Goal: Information Seeking & Learning: Find specific fact

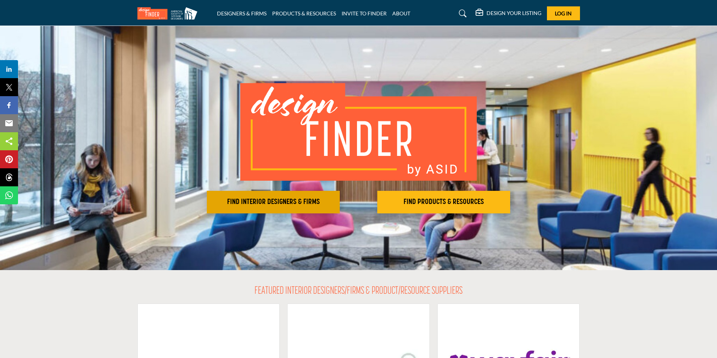
click at [309, 202] on h2 "FIND INTERIOR DESIGNERS & FIRMS" at bounding box center [273, 201] width 128 height 9
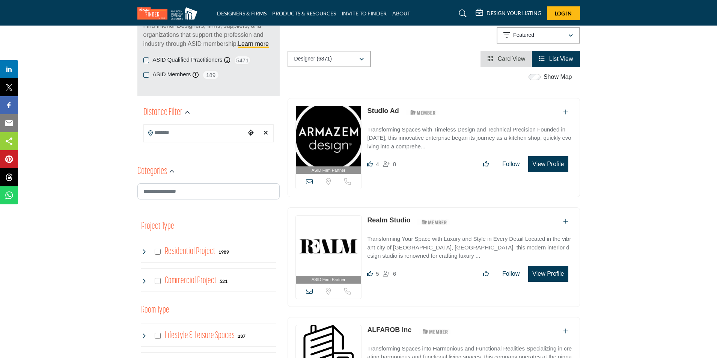
scroll to position [75, 0]
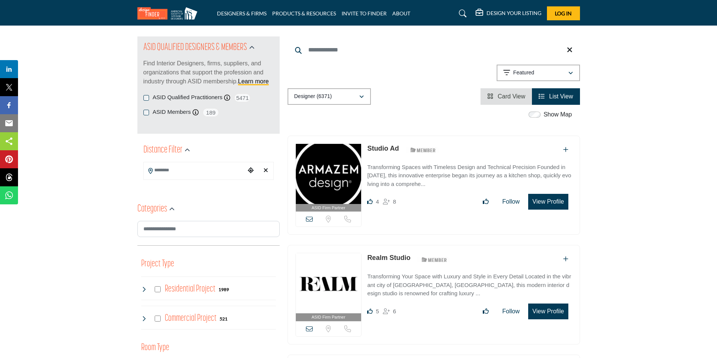
click at [461, 17] on icon at bounding box center [463, 14] width 8 height 8
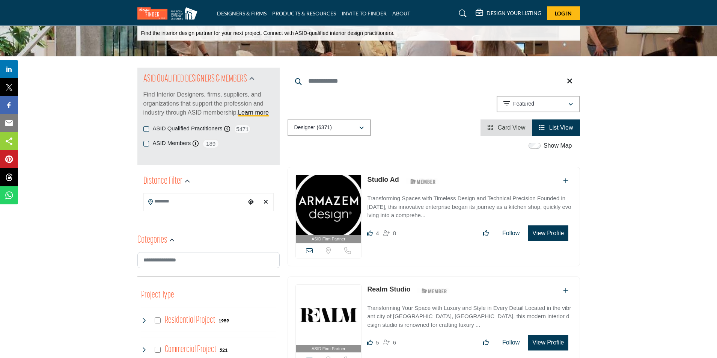
scroll to position [107, 0]
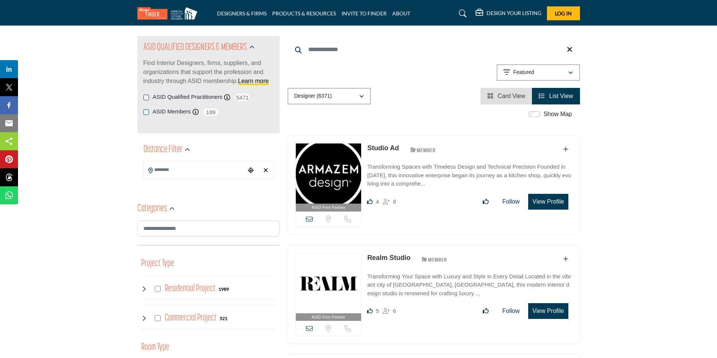
click at [464, 14] on icon at bounding box center [463, 14] width 8 height 8
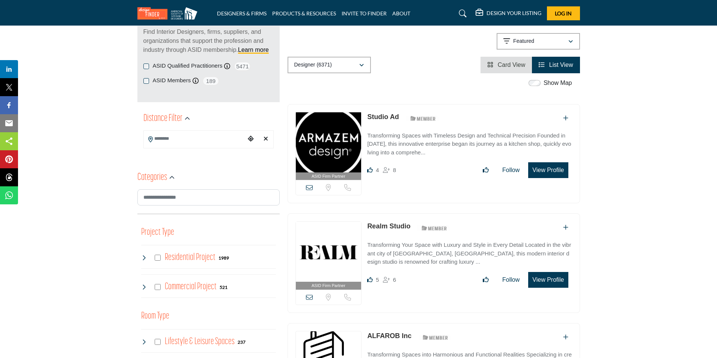
scroll to position [75, 0]
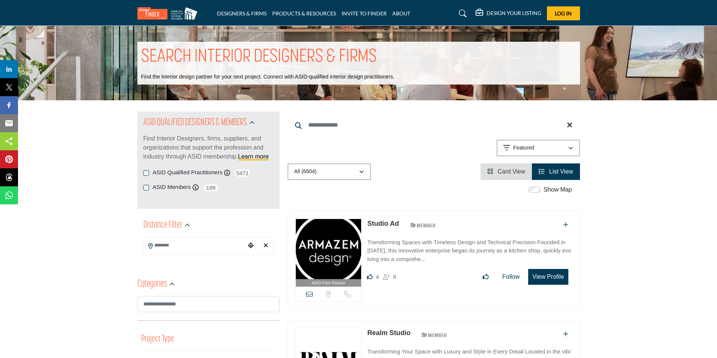
scroll to position [38, 0]
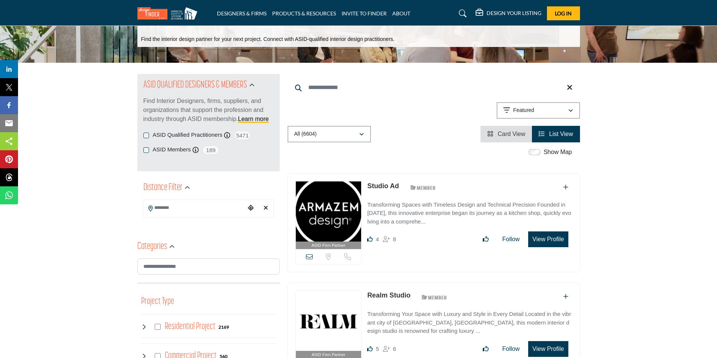
click at [346, 85] on input "Search Keyword" at bounding box center [434, 87] width 292 height 18
paste input "**********"
type input "**********"
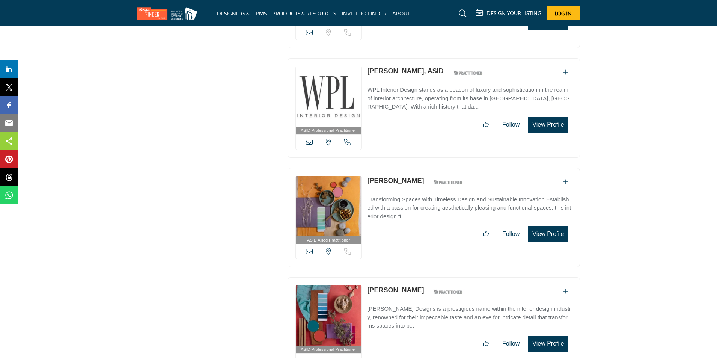
scroll to position [1314, 0]
